Goal: Register for event/course

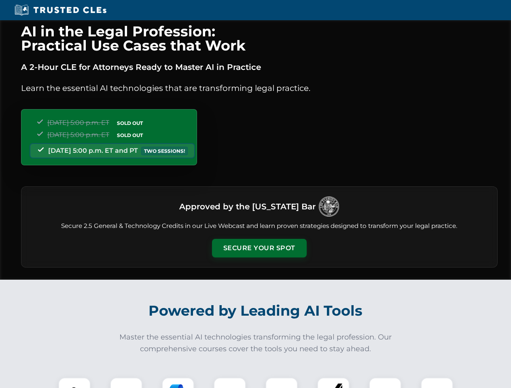
click at [259, 248] on button "Secure Your Spot" at bounding box center [259, 248] width 95 height 19
click at [74, 383] on img at bounding box center [74, 393] width 23 height 23
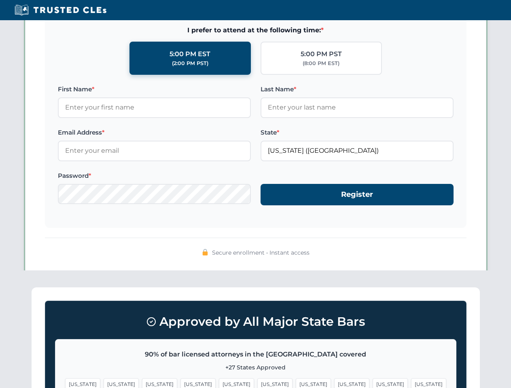
click at [295, 383] on span "[US_STATE]" at bounding box center [312, 384] width 35 height 12
click at [372, 383] on span "[US_STATE]" at bounding box center [389, 384] width 35 height 12
